Goal: Transaction & Acquisition: Book appointment/travel/reservation

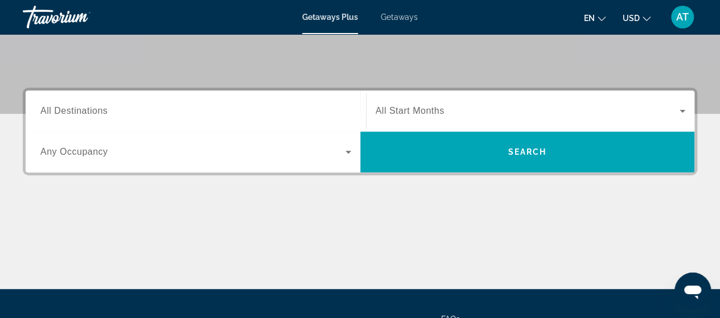
scroll to position [228, 0]
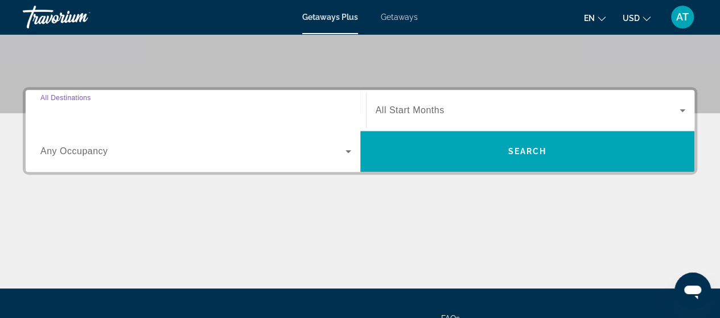
click at [206, 108] on input "Destination All Destinations" at bounding box center [195, 111] width 311 height 14
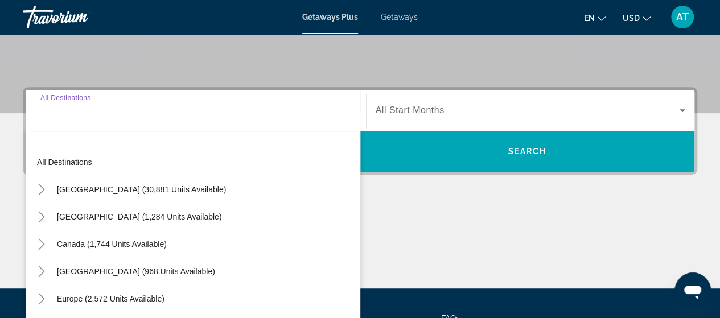
scroll to position [278, 0]
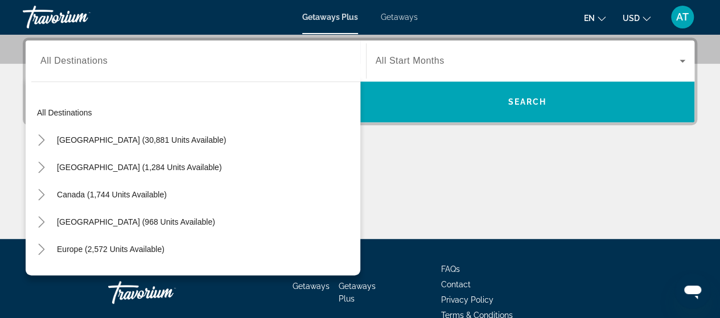
click at [416, 217] on div "Main content" at bounding box center [360, 196] width 674 height 85
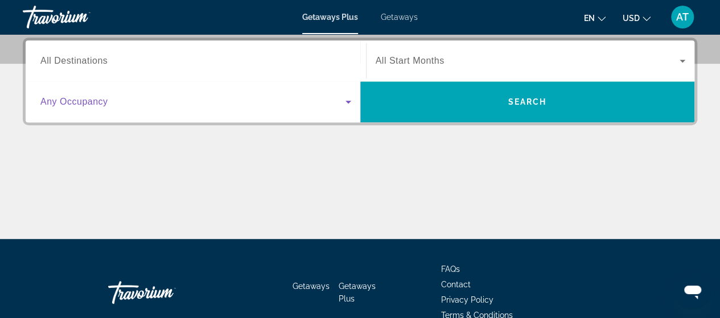
click at [301, 102] on span "Search widget" at bounding box center [192, 102] width 305 height 14
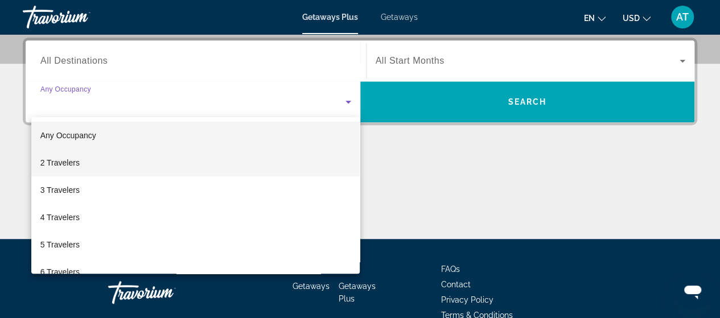
click at [254, 156] on mat-option "2 Travelers" at bounding box center [195, 162] width 329 height 27
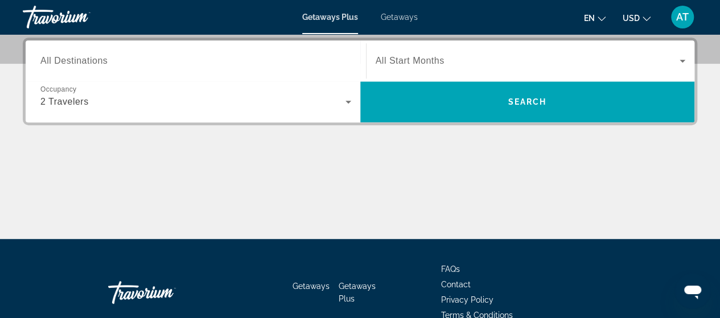
click at [389, 73] on div "Search widget" at bounding box center [530, 61] width 310 height 32
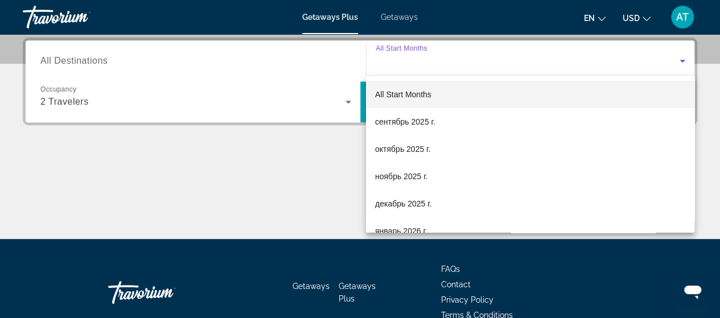
click at [353, 134] on div at bounding box center [360, 159] width 720 height 318
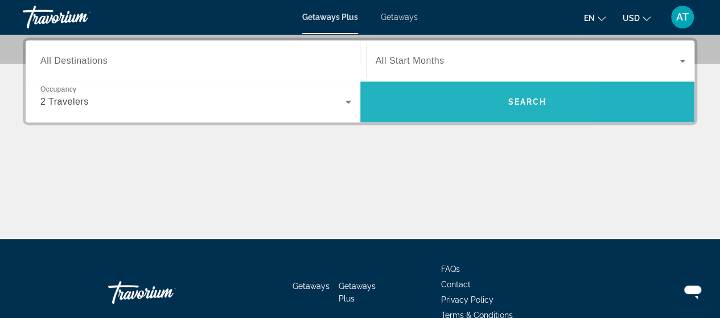
click at [428, 94] on span "Search widget" at bounding box center [527, 101] width 334 height 27
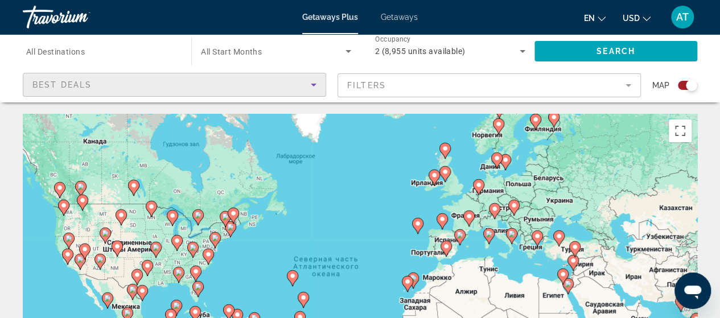
click at [67, 79] on div "Best Deals" at bounding box center [171, 85] width 278 height 14
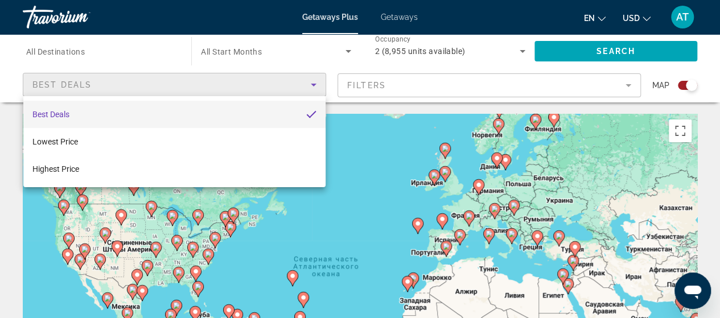
click at [0, 229] on div at bounding box center [360, 159] width 720 height 318
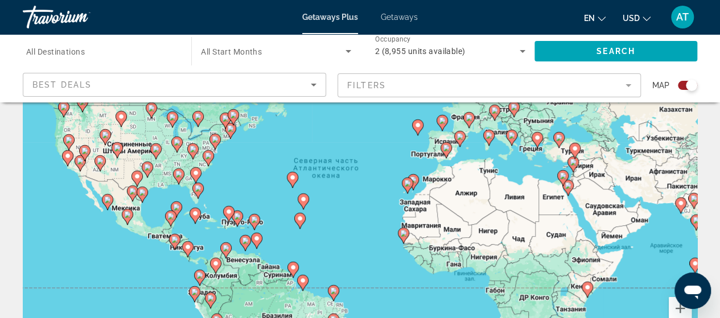
scroll to position [87, 0]
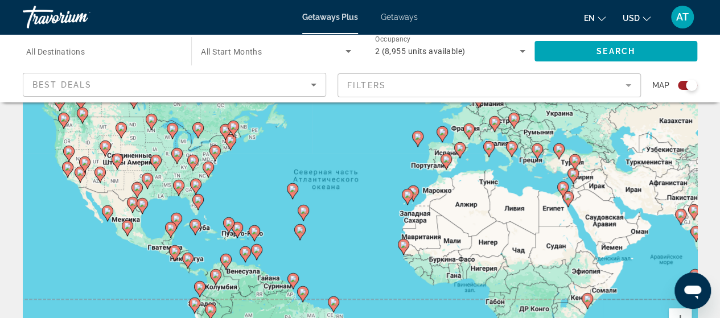
click at [295, 192] on image "Main content" at bounding box center [292, 188] width 7 height 7
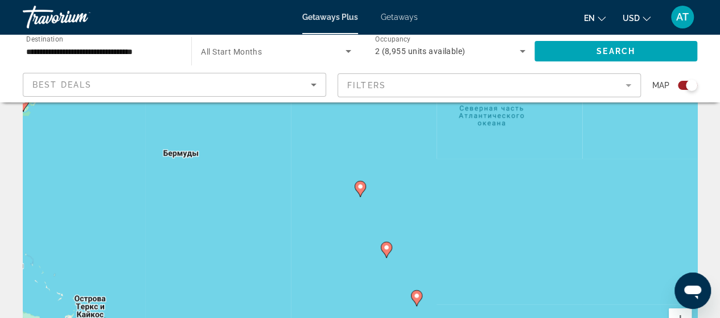
click at [364, 189] on icon "Main content" at bounding box center [359, 188] width 10 height 15
type input "**********"
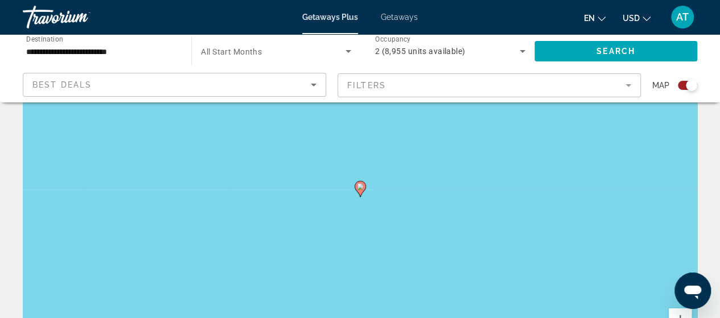
click at [362, 188] on image "Main content" at bounding box center [360, 186] width 7 height 7
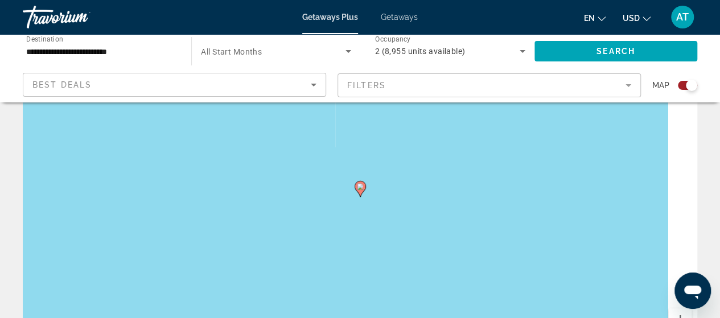
click at [362, 188] on image "Main content" at bounding box center [360, 186] width 7 height 7
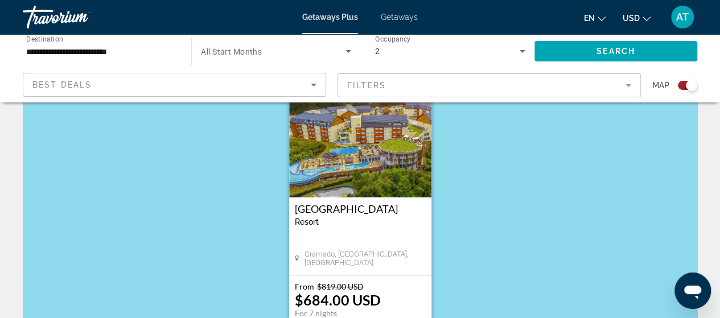
scroll to position [45, 0]
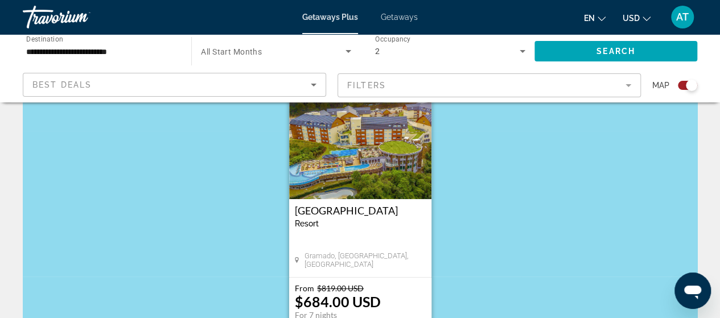
click at [377, 82] on mat-form-field "Filters" at bounding box center [488, 85] width 303 height 24
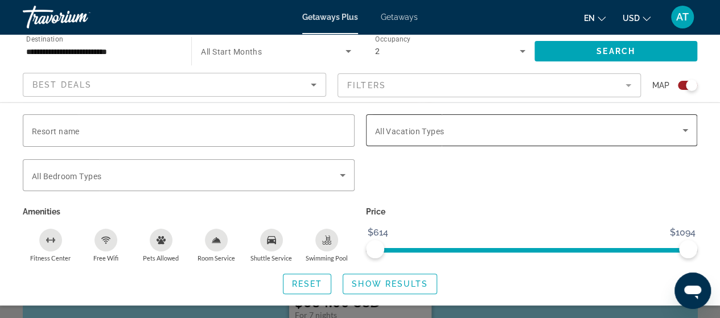
click at [404, 129] on span "All Vacation Types" at bounding box center [409, 131] width 69 height 9
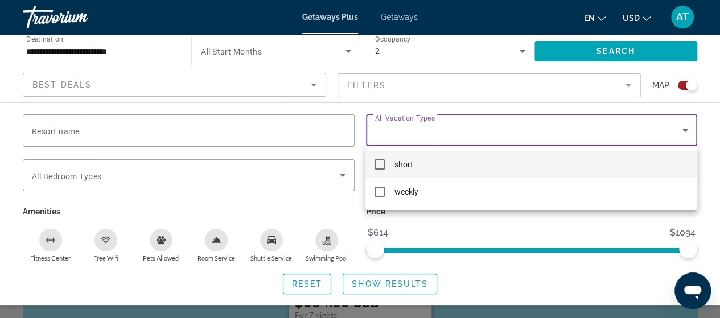
click at [404, 129] on div at bounding box center [360, 159] width 720 height 318
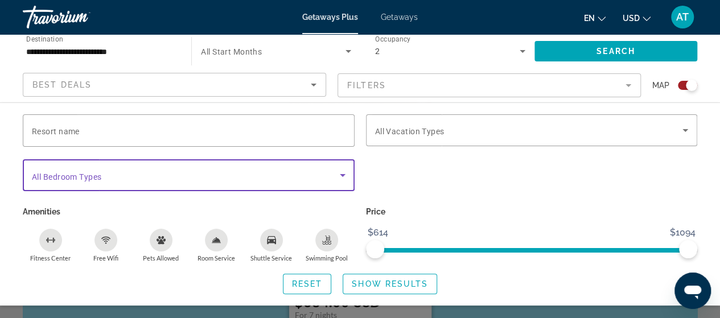
click at [323, 169] on span "Search widget" at bounding box center [186, 175] width 308 height 14
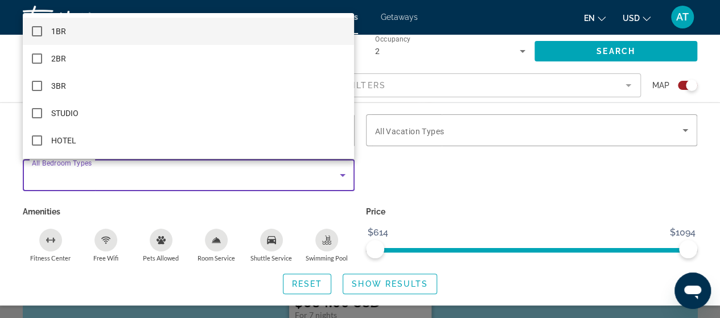
click at [323, 169] on div at bounding box center [360, 159] width 720 height 318
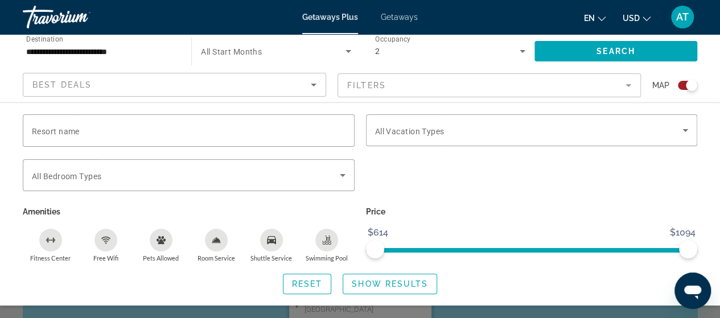
scroll to position [1, 0]
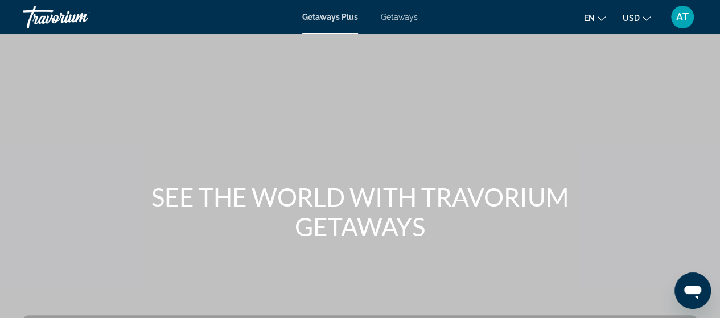
drag, startPoint x: 153, startPoint y: 188, endPoint x: 422, endPoint y: 229, distance: 272.1
click at [422, 229] on h1 "SEE THE WORLD WITH TRAVORIUM GETAWAYS" at bounding box center [360, 211] width 427 height 59
copy h1 "SEE THE WORLD WITH TRAVORIUM GETAWAYS"
click at [390, 16] on span "Getaways" at bounding box center [399, 17] width 37 height 9
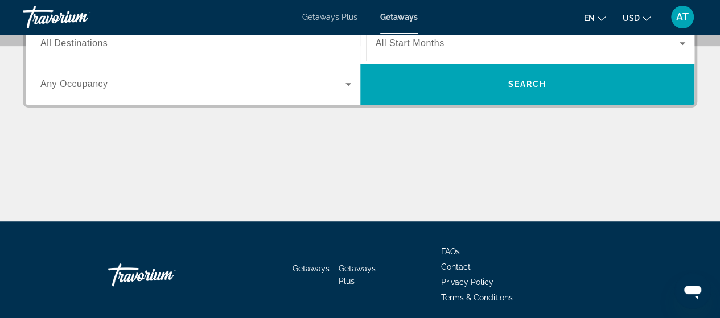
scroll to position [296, 0]
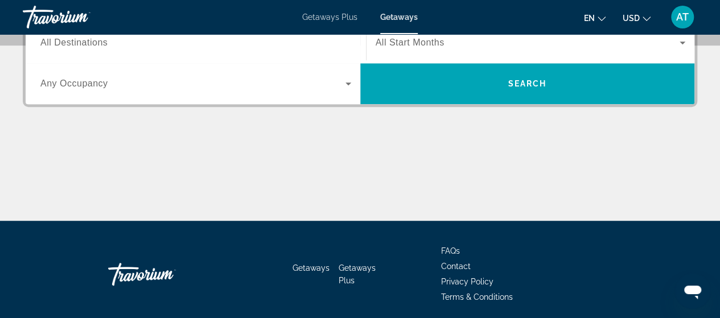
click at [296, 103] on div "Occupancy Any Occupancy" at bounding box center [195, 83] width 329 height 41
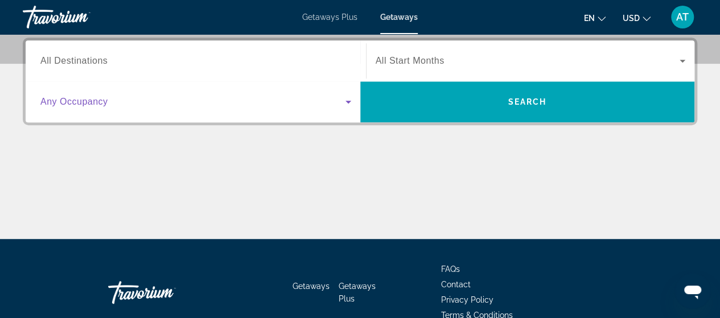
click at [295, 101] on span "Search widget" at bounding box center [192, 102] width 305 height 14
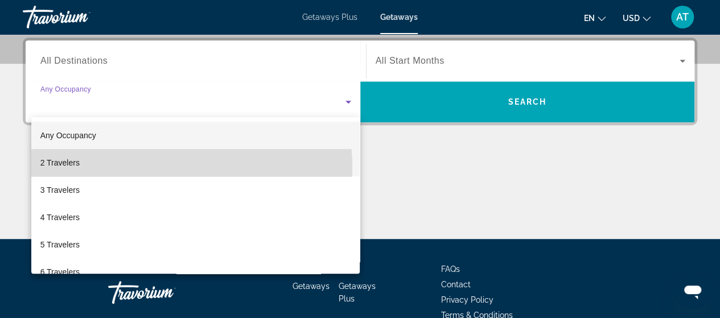
click at [173, 167] on mat-option "2 Travelers" at bounding box center [195, 162] width 329 height 27
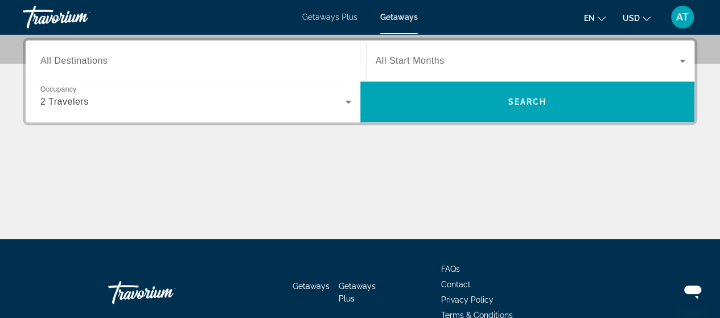
click at [409, 69] on div "Search widget" at bounding box center [530, 61] width 310 height 32
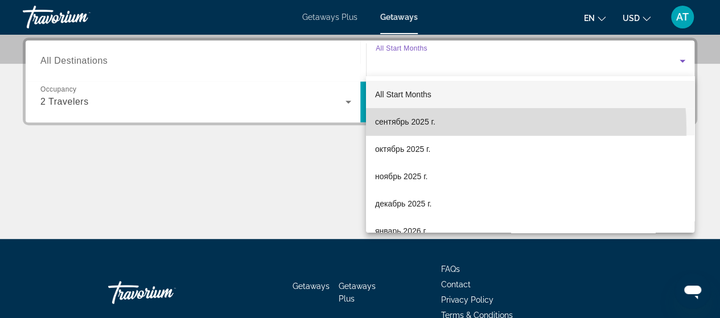
click at [412, 130] on mat-option "сентябрь 2025 г." at bounding box center [530, 121] width 328 height 27
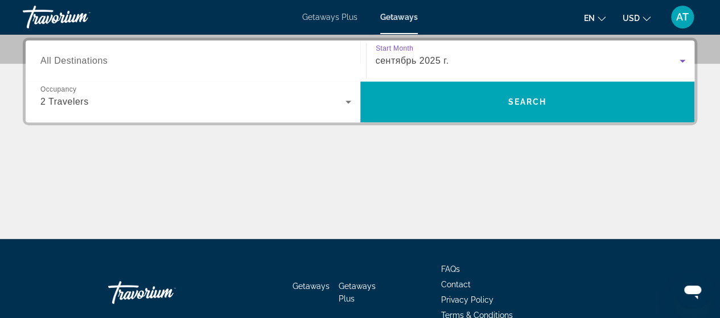
click at [321, 60] on input "Destination All Destinations" at bounding box center [195, 62] width 311 height 14
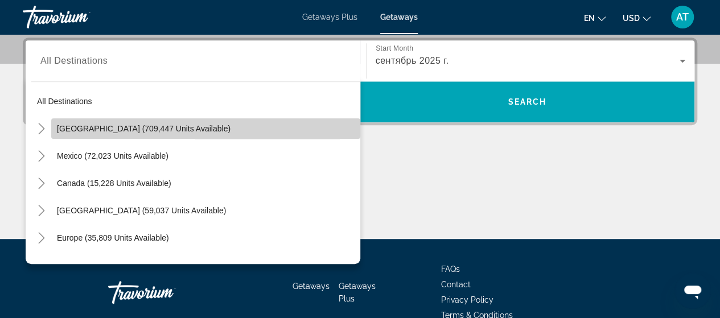
click at [208, 134] on span "Search widget" at bounding box center [205, 128] width 309 height 27
type input "**********"
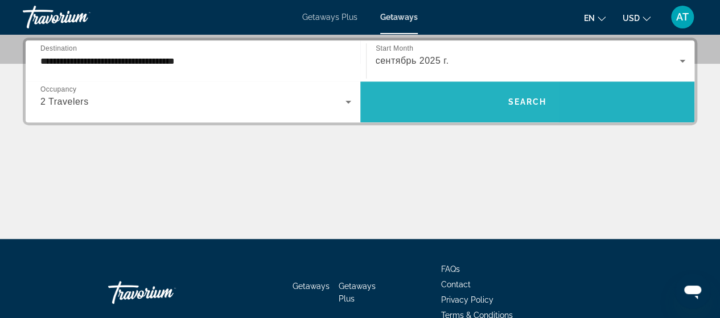
click at [410, 98] on span "Search widget" at bounding box center [527, 101] width 334 height 27
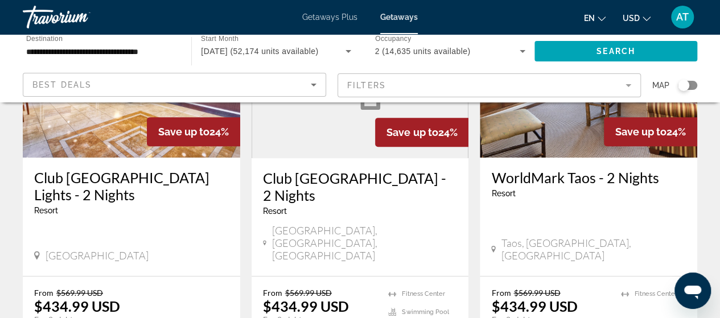
scroll to position [167, 0]
click at [144, 53] on input "**********" at bounding box center [101, 52] width 150 height 14
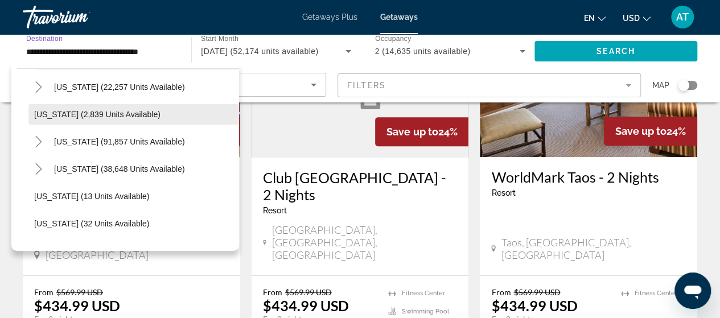
scroll to position [0, 0]
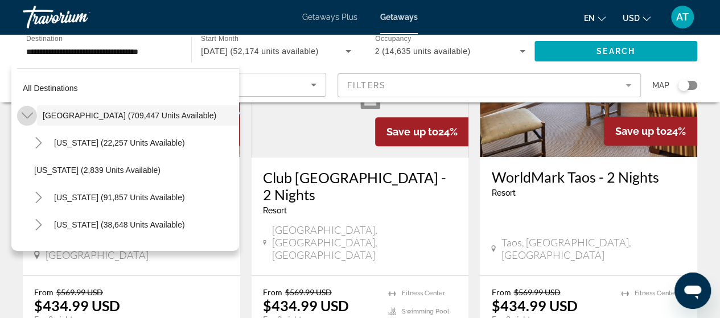
click at [31, 115] on icon "Toggle United States (709,447 units available)" at bounding box center [27, 115] width 11 height 11
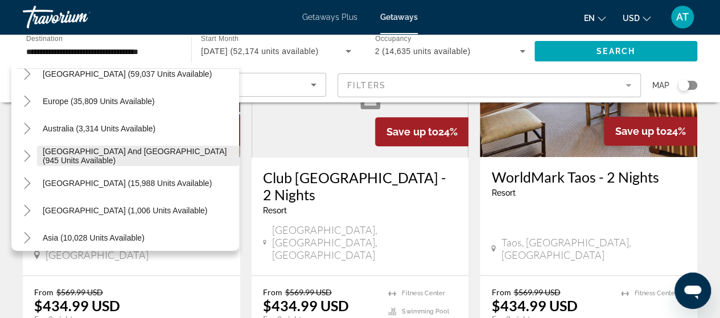
scroll to position [122, 0]
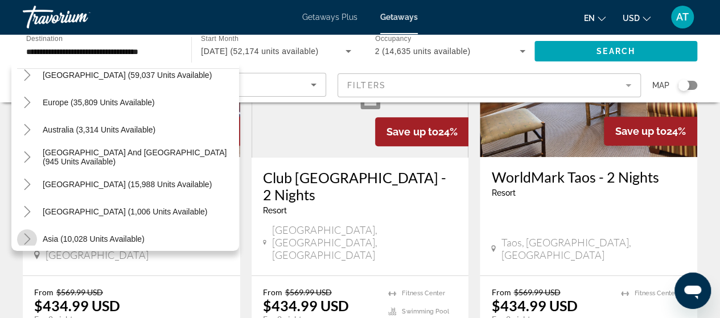
click at [31, 232] on mat-icon "Toggle Asia (10,028 units available)" at bounding box center [27, 239] width 20 height 20
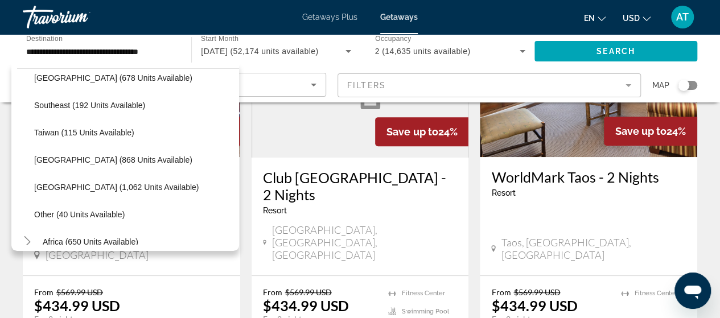
scroll to position [557, 0]
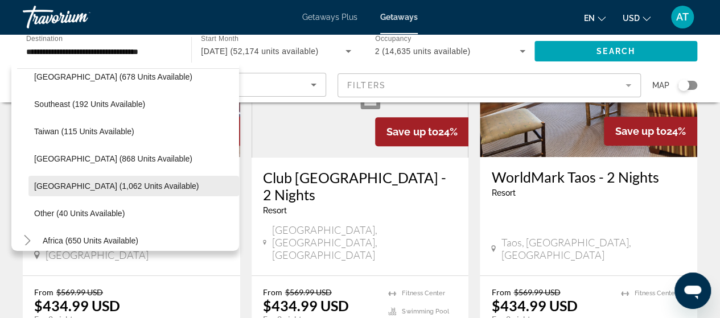
drag, startPoint x: 62, startPoint y: 171, endPoint x: 56, endPoint y: 193, distance: 22.9
click at [56, 193] on ul "[GEOGRAPHIC_DATA] (160 units available) [GEOGRAPHIC_DATA] (365 units available)…" at bounding box center [128, 22] width 222 height 410
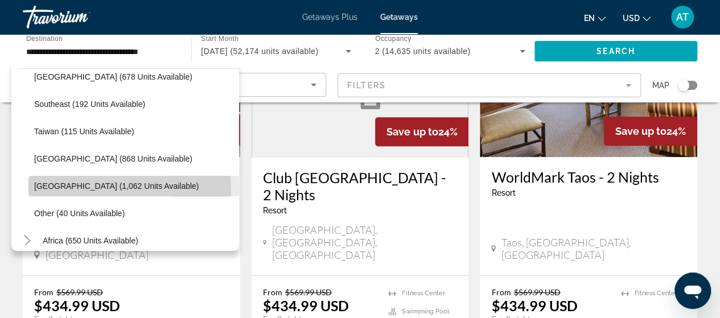
click at [56, 193] on span "Search widget" at bounding box center [133, 185] width 210 height 27
type input "**********"
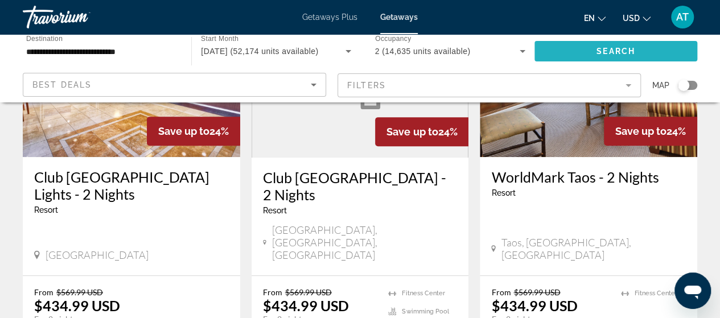
click at [581, 44] on span "Search widget" at bounding box center [615, 51] width 163 height 27
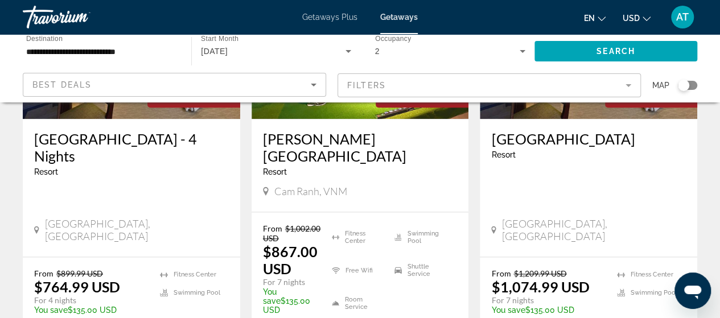
scroll to position [626, 0]
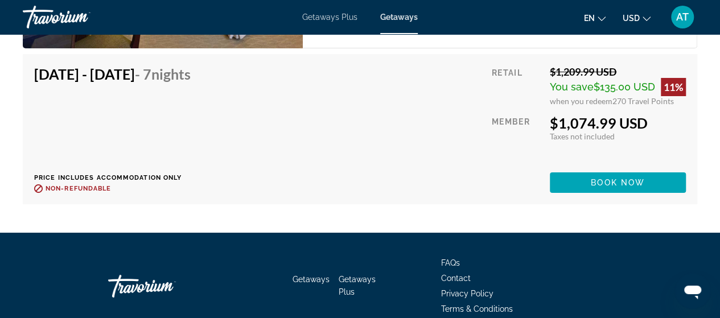
scroll to position [2052, 0]
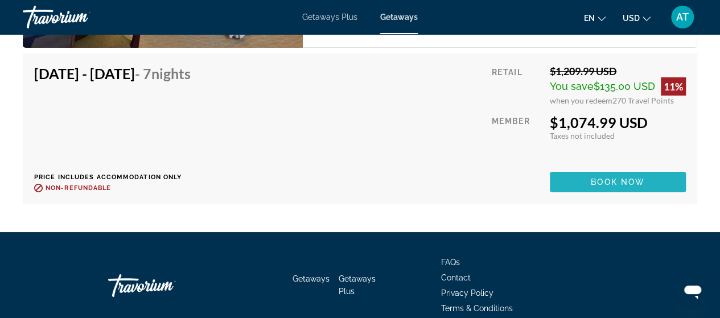
click at [606, 180] on span "Book now" at bounding box center [617, 181] width 54 height 9
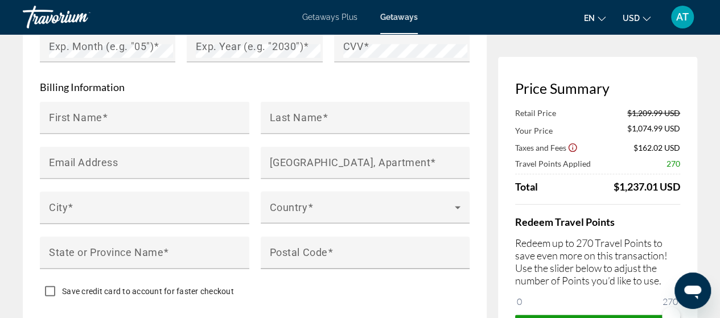
scroll to position [1124, 0]
